Goal: Task Accomplishment & Management: Complete application form

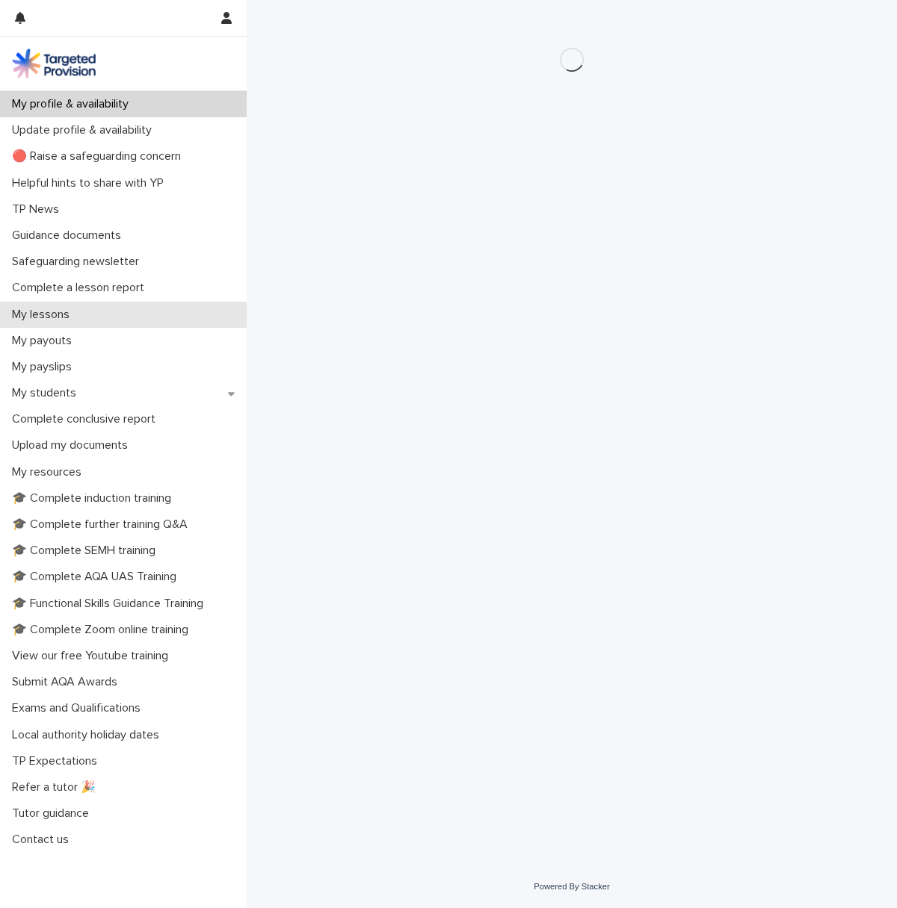
click at [55, 314] on p "My lessons" at bounding box center [43, 315] width 75 height 14
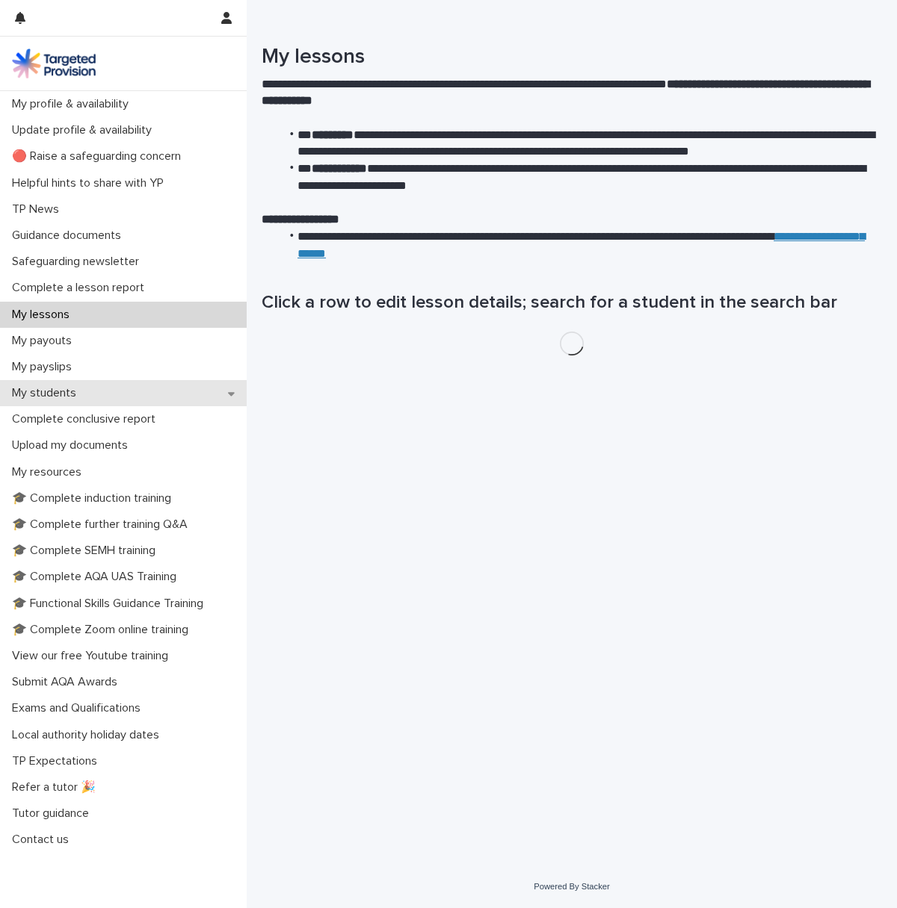
click at [56, 388] on p "My students" at bounding box center [47, 393] width 82 height 14
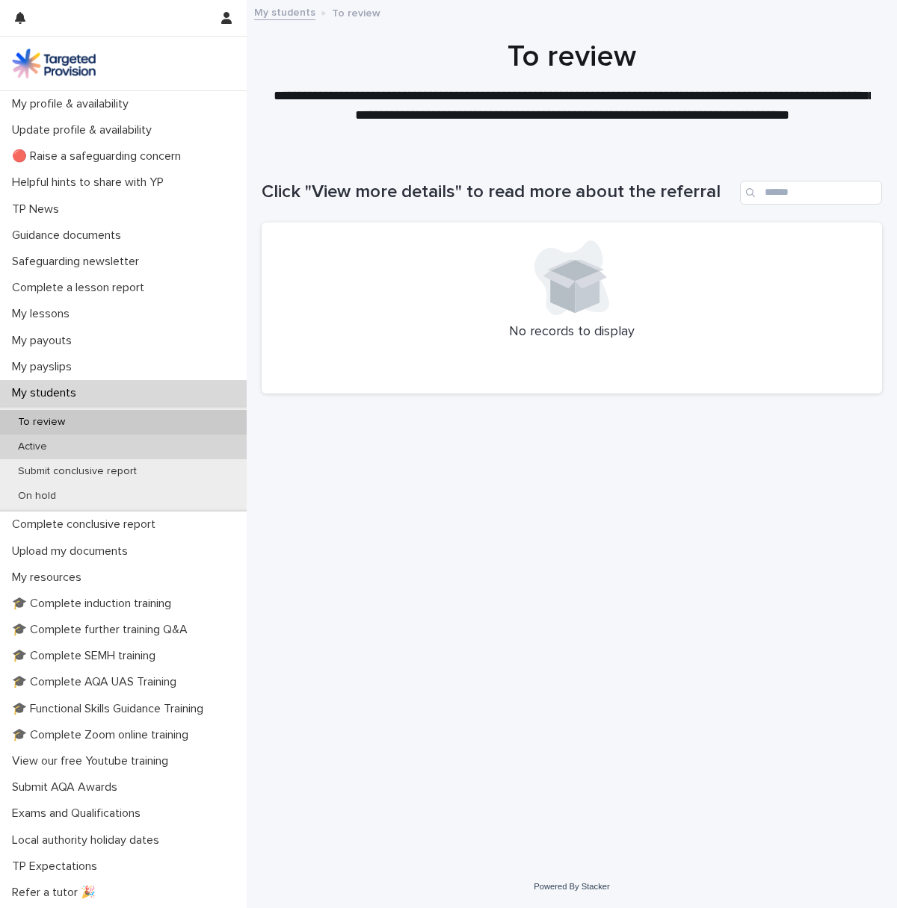
click at [41, 442] on p "Active" at bounding box center [32, 447] width 53 height 13
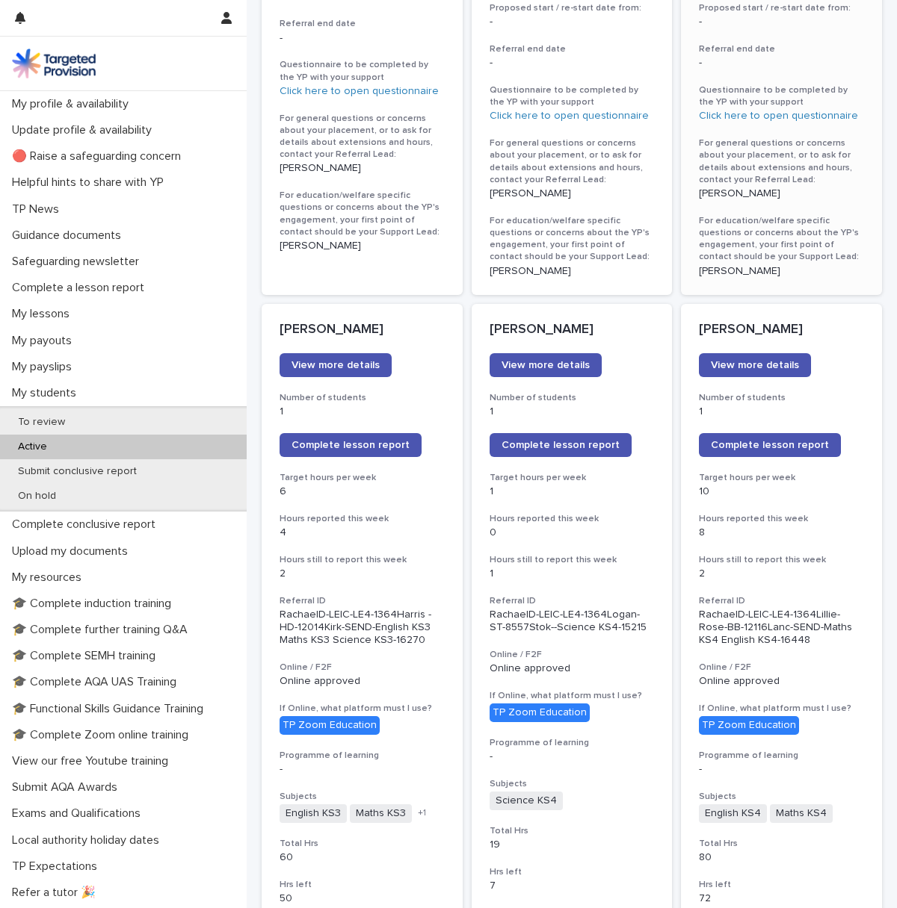
scroll to position [996, 0]
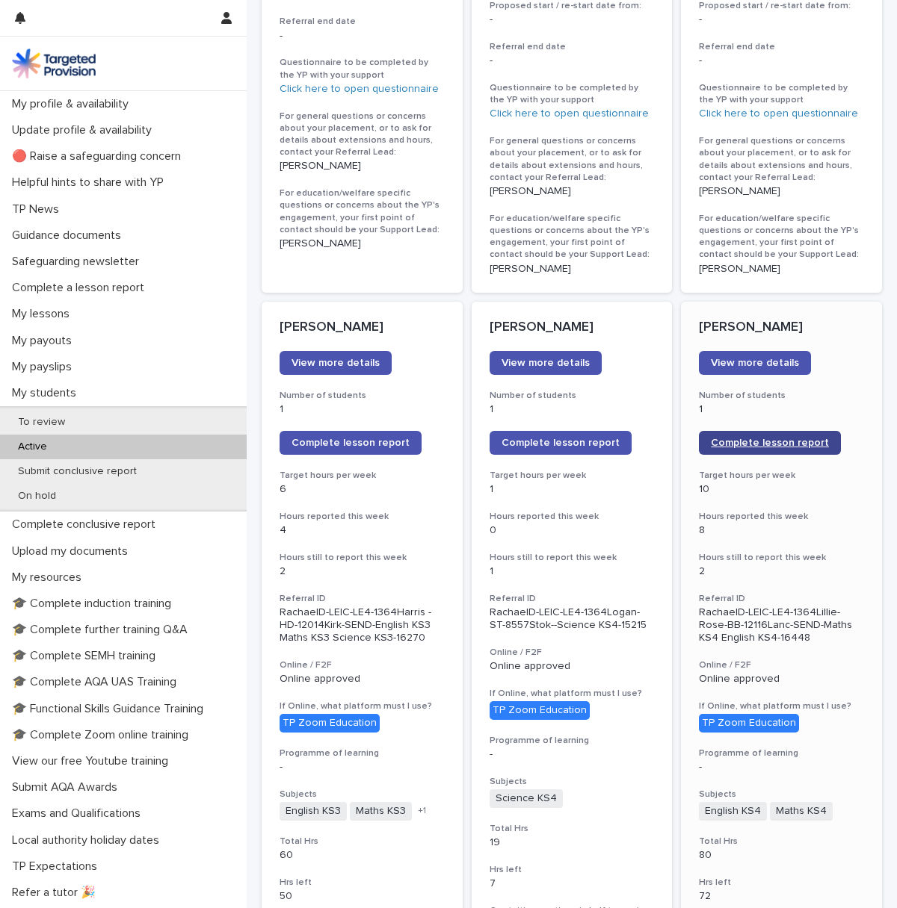
click at [758, 450] on link "Complete lesson report" at bounding box center [770, 443] width 142 height 24
click at [345, 447] on span "Complete lesson report" at bounding box center [350, 443] width 118 height 10
